Goal: Task Accomplishment & Management: Complete application form

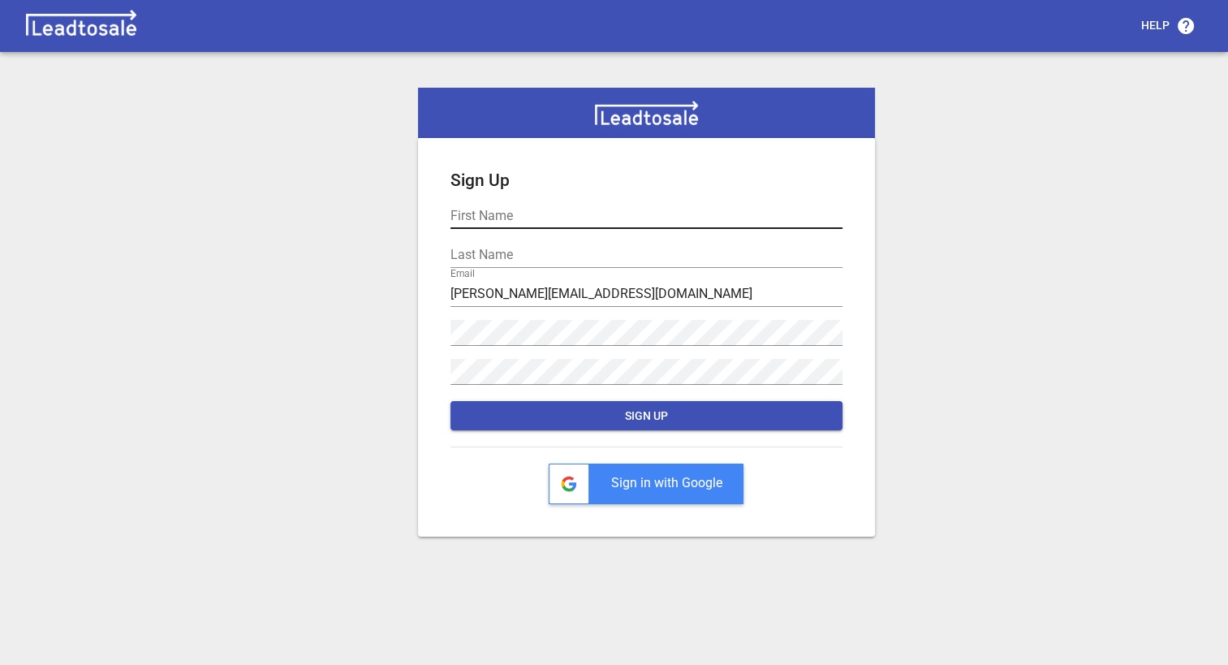
click at [507, 216] on input "text" at bounding box center [647, 216] width 392 height 26
type input "[PERSON_NAME]"
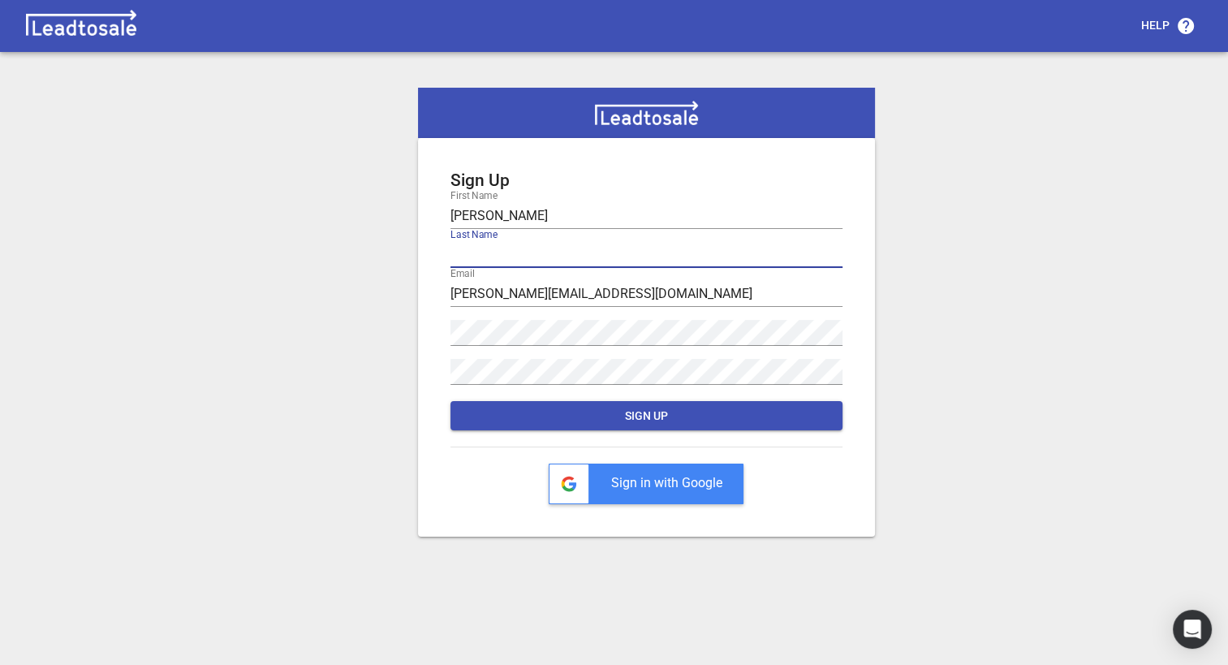
click at [459, 265] on input "text" at bounding box center [647, 255] width 392 height 26
type input "[PERSON_NAME]"
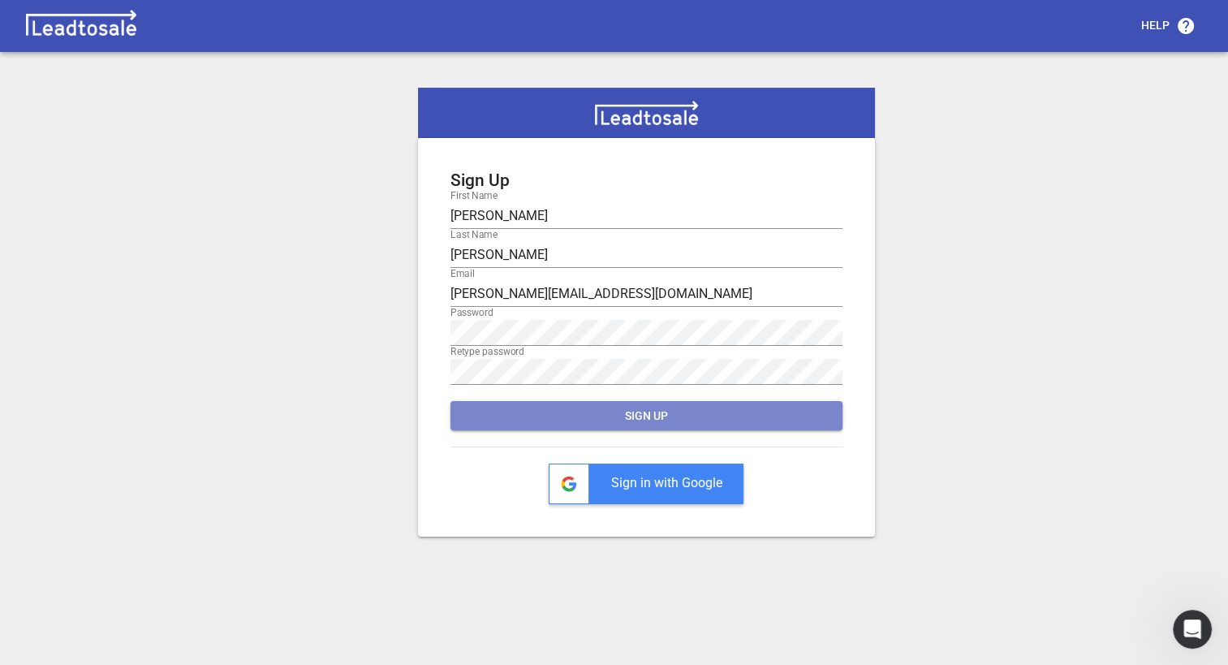
click at [770, 412] on span "Sign Up" at bounding box center [647, 416] width 366 height 16
